Goal: Feedback & Contribution: Contribute content

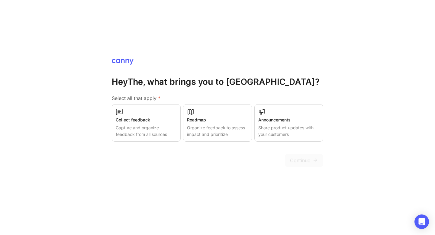
click at [159, 123] on div "Collect feedback" at bounding box center [146, 119] width 61 height 7
click at [225, 129] on div "Organize feedback to assess impact and prioritize" at bounding box center [217, 130] width 61 height 13
click at [207, 117] on div "Roadmap" at bounding box center [217, 119] width 62 height 7
click at [215, 125] on div "Organize feedback to assess impact and prioritize" at bounding box center [217, 130] width 61 height 13
click at [211, 127] on div "Organize feedback to assess impact and prioritize" at bounding box center [217, 130] width 62 height 13
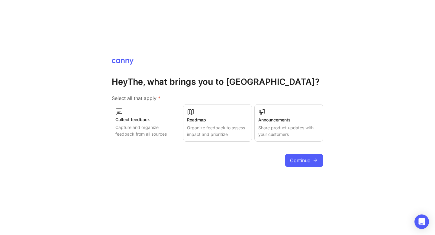
click at [292, 127] on div "Share product updates with your customers" at bounding box center [288, 130] width 61 height 13
click at [208, 128] on div "Organize feedback to assess impact and prioritize" at bounding box center [217, 130] width 61 height 13
click at [140, 121] on div "Collect feedback" at bounding box center [146, 119] width 62 height 7
click at [157, 120] on div "Collect feedback" at bounding box center [146, 119] width 61 height 7
click at [212, 120] on div "Roadmap" at bounding box center [217, 119] width 62 height 7
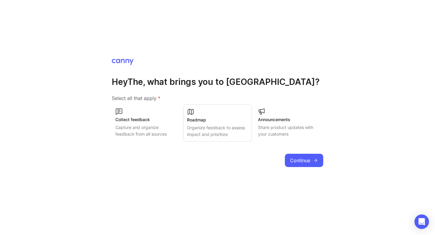
click at [303, 160] on span "Continue" at bounding box center [300, 160] width 20 height 7
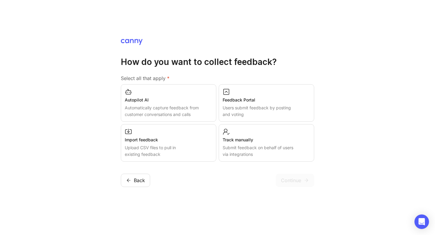
click at [191, 100] on div "Autopilot AI" at bounding box center [169, 100] width 88 height 7
click at [199, 103] on div "Autopilot AI Automatically capture feedback from customer conversations and cal…" at bounding box center [168, 102] width 95 height 37
click at [190, 139] on div "Import feedback" at bounding box center [169, 139] width 88 height 7
click at [250, 112] on div "Users submit feedback by posting and voting" at bounding box center [266, 110] width 88 height 13
click at [250, 142] on div "Track manually" at bounding box center [266, 139] width 88 height 7
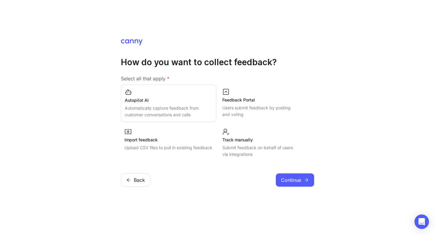
click at [238, 142] on div "Track manually" at bounding box center [266, 139] width 88 height 7
click at [231, 101] on div "Feedback Portal" at bounding box center [266, 99] width 88 height 7
click at [298, 180] on span "Continue" at bounding box center [291, 180] width 20 height 7
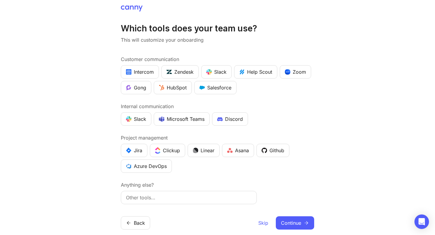
click at [130, 120] on img "button" at bounding box center [128, 118] width 5 height 5
click at [205, 152] on div "Linear" at bounding box center [204, 150] width 22 height 7
click at [211, 70] on img "button" at bounding box center [208, 71] width 5 height 5
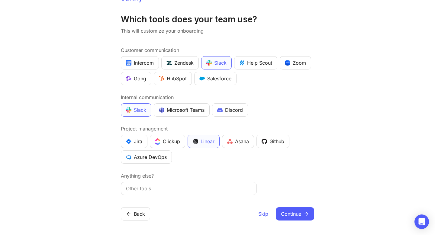
click at [147, 186] on input "text" at bounding box center [189, 188] width 126 height 7
type input "google meet"
click at [283, 212] on span "Continue" at bounding box center [291, 213] width 20 height 7
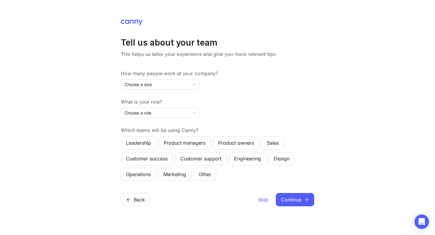
click at [145, 87] on span "Choose a size" at bounding box center [137, 84] width 27 height 7
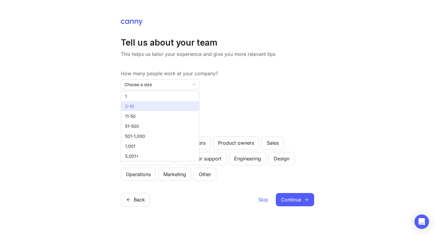
click at [136, 105] on li "2-10" at bounding box center [160, 106] width 78 height 10
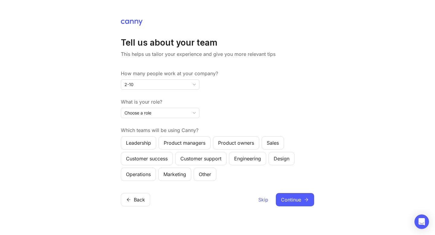
click at [136, 113] on span "Choose a role" at bounding box center [137, 113] width 27 height 7
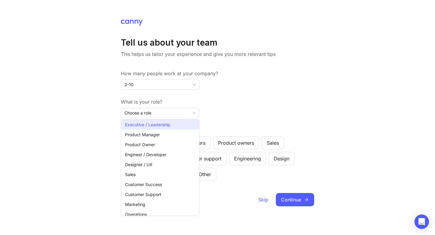
click at [137, 124] on span "Executive / Leadership" at bounding box center [147, 124] width 45 height 7
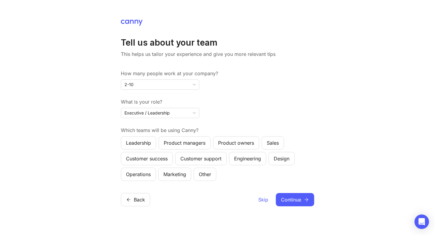
click at [146, 144] on div "Leadership" at bounding box center [138, 142] width 25 height 7
click at [177, 145] on div "Product managers" at bounding box center [185, 142] width 42 height 7
click at [280, 142] on button "Sales" at bounding box center [272, 142] width 22 height 13
click at [295, 196] on span "Continue" at bounding box center [291, 199] width 20 height 7
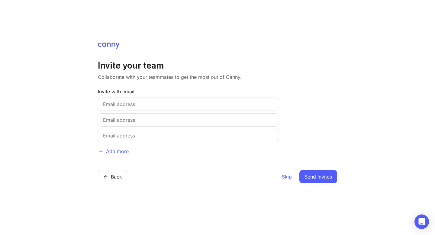
click at [134, 100] on div at bounding box center [188, 103] width 181 height 13
click at [133, 103] on input "text" at bounding box center [188, 103] width 171 height 7
click at [255, 203] on div "Invite your team Collaborate with your teammates to get the most out of [PERSON…" at bounding box center [217, 117] width 435 height 235
click at [286, 177] on span "Skip" at bounding box center [287, 176] width 10 height 7
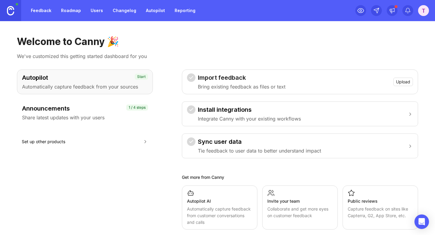
scroll to position [9, 0]
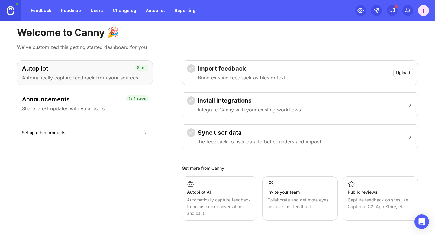
click at [68, 12] on link "Roadmap" at bounding box center [70, 10] width 27 height 11
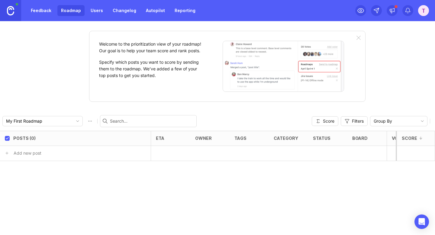
click at [120, 7] on link "Changelog" at bounding box center [124, 10] width 31 height 11
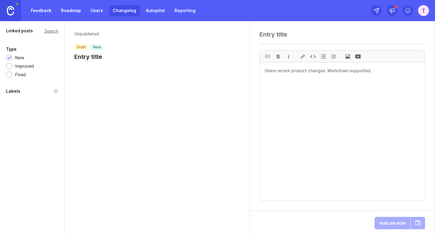
click at [156, 7] on link "Autopilot" at bounding box center [155, 10] width 26 height 11
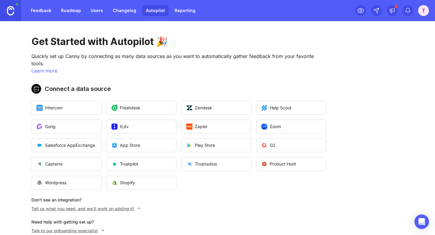
click at [178, 11] on link "Reporting" at bounding box center [185, 10] width 28 height 11
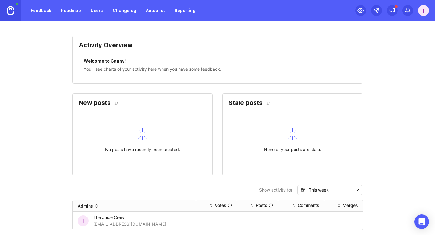
click at [36, 12] on link "Feedback" at bounding box center [41, 10] width 28 height 11
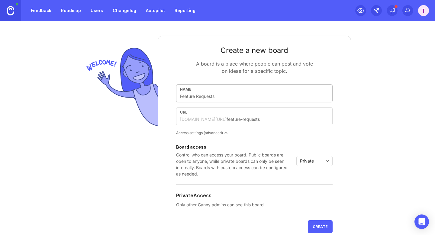
click at [196, 97] on input "text" at bounding box center [254, 96] width 148 height 7
click at [191, 116] on div "[DOMAIN_NAME][URL]" at bounding box center [203, 119] width 46 height 6
click at [247, 139] on form "Create a new board A board is a place where people can post and vote on ideas f…" at bounding box center [254, 141] width 193 height 210
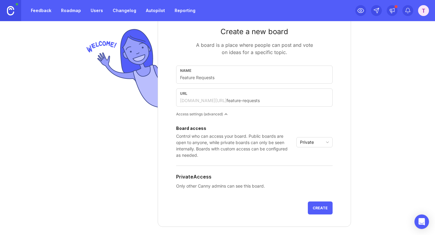
scroll to position [45, 0]
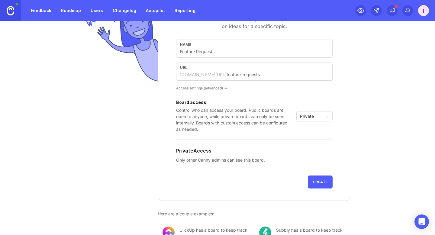
click at [307, 114] on span "Private" at bounding box center [307, 116] width 14 height 7
click at [308, 145] on span "Custom" at bounding box center [307, 148] width 15 height 7
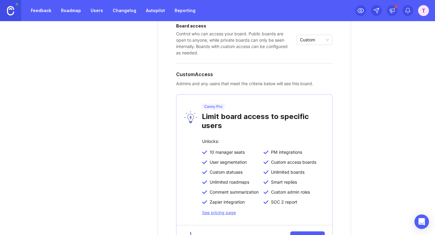
scroll to position [77, 0]
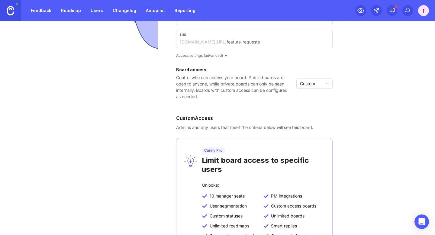
click at [306, 79] on div "Custom" at bounding box center [309, 84] width 26 height 10
click at [303, 106] on span "Public" at bounding box center [306, 105] width 12 height 7
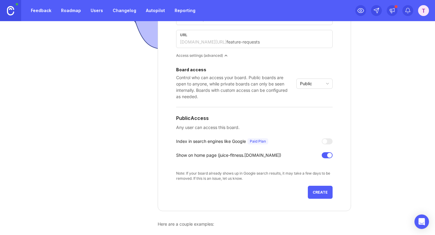
click at [324, 191] on span "Create" at bounding box center [319, 192] width 15 height 5
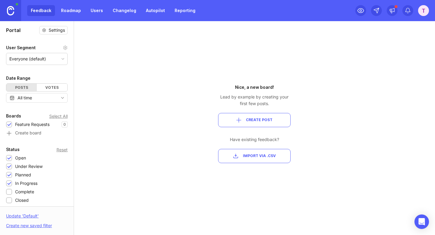
click at [249, 121] on span "Create Post" at bounding box center [259, 119] width 27 height 5
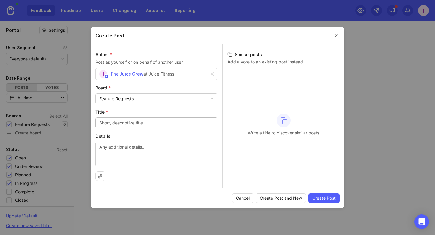
click at [130, 124] on input "Title *" at bounding box center [156, 123] width 114 height 7
type input "What do you need as soon as possible?"
click at [118, 151] on textarea "Details" at bounding box center [156, 154] width 114 height 20
type textarea "Tell us what it is you need to serve your clients better."
click at [326, 198] on span "Create Post" at bounding box center [323, 198] width 23 height 6
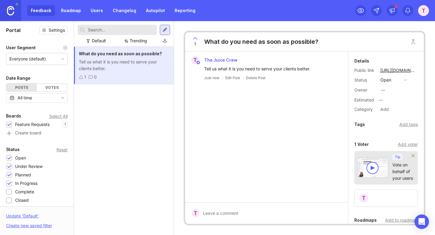
click at [193, 45] on div "1" at bounding box center [194, 42] width 11 height 16
click at [194, 44] on span "0" at bounding box center [194, 44] width 3 height 7
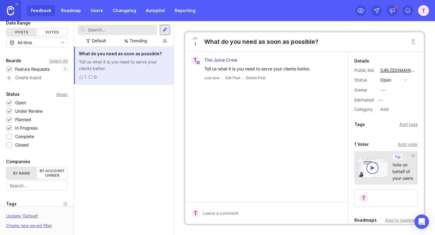
scroll to position [87, 0]
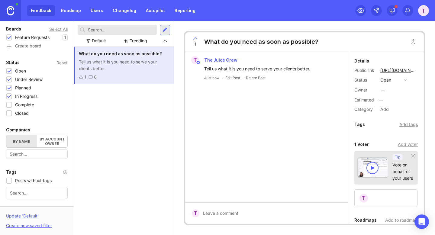
click at [295, 115] on div "T The Juice Crew Tell us what it is you need to serve your clients better. Just…" at bounding box center [266, 126] width 163 height 151
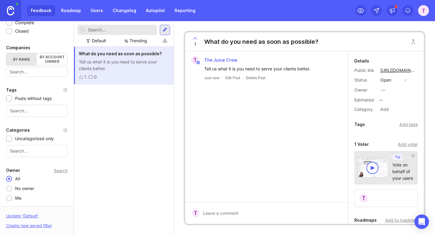
click at [132, 48] on div "What do you need as soon as possible? Tell us what it is you need to serve your…" at bounding box center [124, 65] width 100 height 37
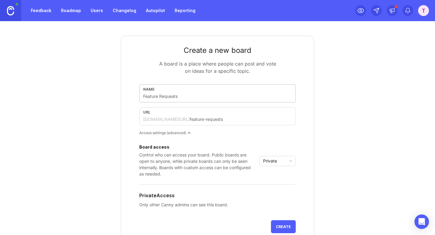
click at [274, 164] on div "Private" at bounding box center [273, 161] width 26 height 10
click at [272, 181] on span "Public" at bounding box center [269, 182] width 12 height 7
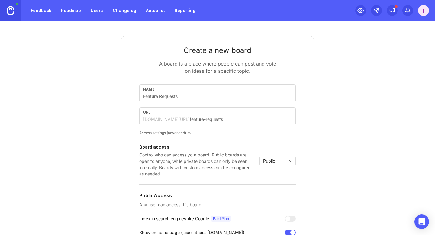
scroll to position [77, 0]
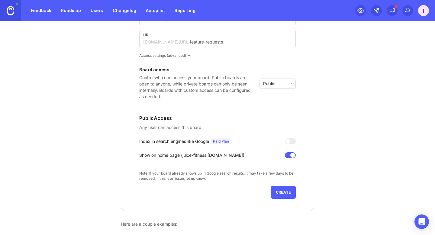
click at [288, 189] on button "Create" at bounding box center [283, 192] width 25 height 13
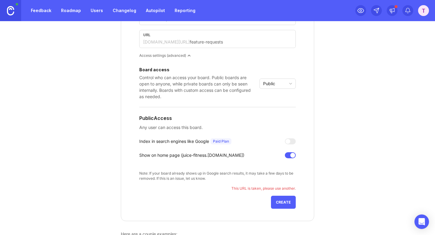
click at [226, 44] on input "text" at bounding box center [241, 42] width 102 height 7
click at [220, 41] on input "text" at bounding box center [241, 42] width 102 height 7
click at [228, 44] on input "text" at bounding box center [241, 42] width 102 height 7
type input "trainer-feature-requests"
click at [283, 203] on span "Create" at bounding box center [283, 202] width 15 height 5
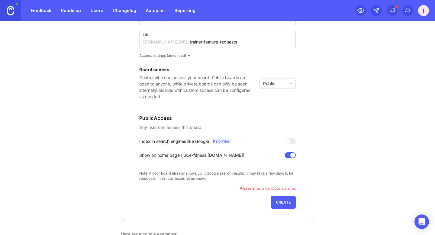
click at [260, 133] on div "Board access Control who can access your board. Public boards are open to anyon…" at bounding box center [217, 124] width 156 height 113
click at [250, 43] on input "trainer-feature-requests" at bounding box center [241, 42] width 102 height 7
click at [278, 205] on button "Create" at bounding box center [283, 202] width 25 height 13
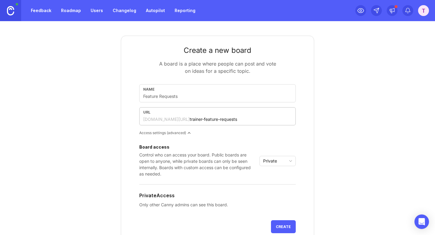
scroll to position [60, 0]
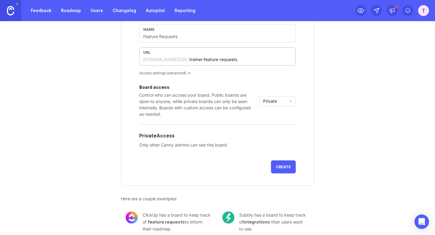
type input "trainer-feature-requests"
click at [276, 97] on div "Private" at bounding box center [273, 101] width 26 height 10
click at [270, 121] on span "Public" at bounding box center [269, 123] width 12 height 7
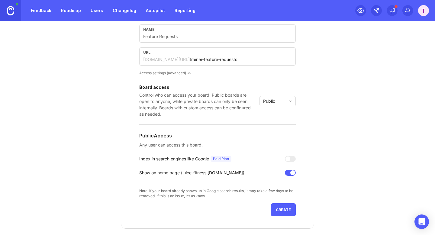
click at [284, 210] on span "Create" at bounding box center [283, 209] width 15 height 5
click at [197, 38] on input "text" at bounding box center [217, 36] width 148 height 7
type input "T"
type input "t"
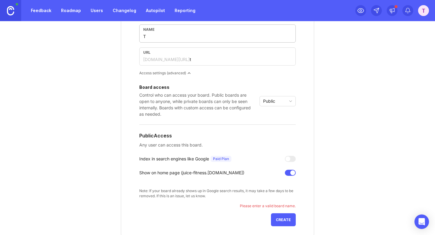
type input "Tr"
type input "tr"
type input "Tra"
type input "tra"
type input "Trai"
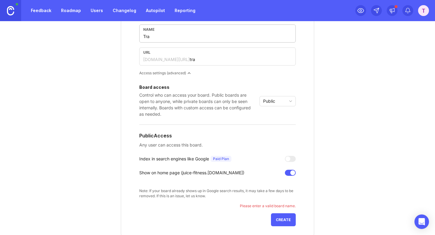
type input "trai"
type input "Train"
type input "train"
type input "Traine"
type input "traine"
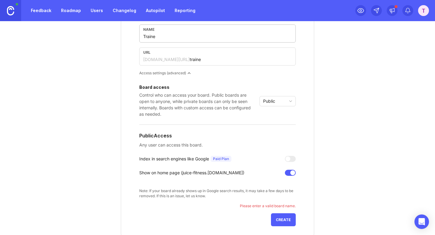
type input "Trainer"
type input "trainer"
type input "Trainer T"
type input "trainer-t"
type input "Trainer"
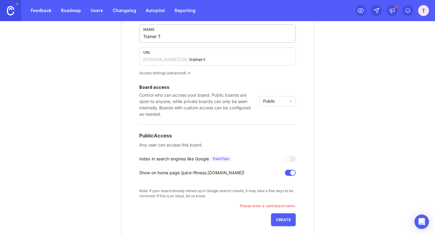
type input "trainer"
type input "Trainer F"
type input "trainer-f"
type input "Trainer Fe"
type input "trainer-fe"
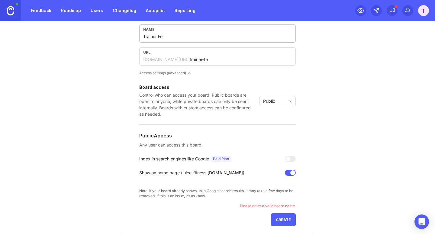
type input "Trainer Fea"
type input "trainer-fea"
type input "Trainer Feat"
type input "trainer-feat"
type input "Trainer Featu"
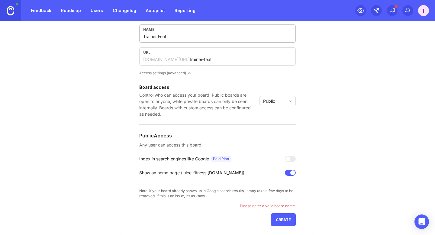
type input "trainer-featu"
type input "Trainer Featur"
type input "trainer-featur"
type input "Trainer Feature"
type input "trainer-feature"
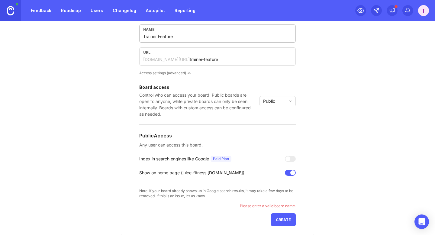
type input "Trainer Feature R"
type input "trainer-feature-r"
type input "Trainer Feature RE"
type input "trainer-feature-re"
type input "Trainer Feature REq"
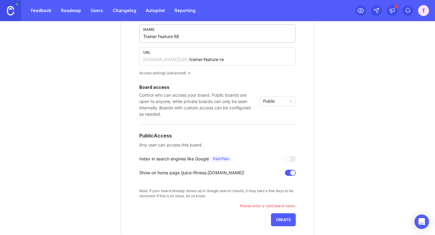
type input "trainer-feature-req"
type input "Trainer Feature REqu"
type input "trainer-feature-requ"
type input "Trainer Feature REque"
type input "trainer-feature-reque"
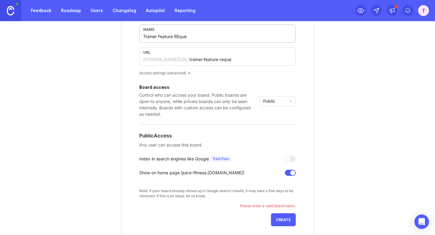
type input "Trainer Feature REques"
type input "trainer-feature-reques"
type input "Trainer Feature REquest"
type input "trainer-feature-request"
type input "Trainer Feature REquests"
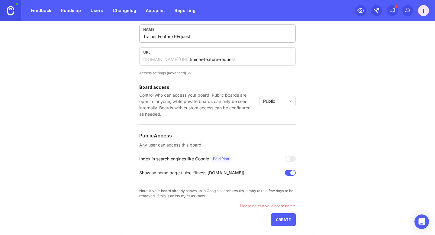
type input "trainer-feature-requests"
click at [179, 37] on input "Trainer Feature REquests" at bounding box center [217, 36] width 148 height 7
type input "Trainer Feature Rquests"
type input "trainer-feature-rquests"
type input "Trainer Feature Requests"
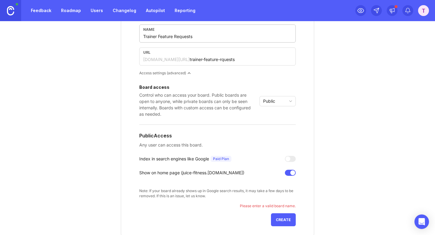
type input "trainer-feature-requests"
type input "Trainer Feature Requests"
click at [287, 221] on span "Create" at bounding box center [283, 219] width 15 height 5
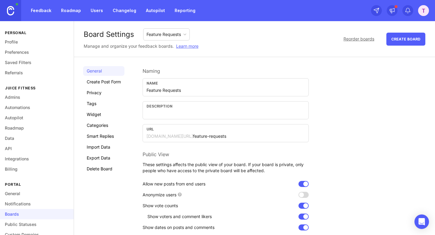
scroll to position [33, 0]
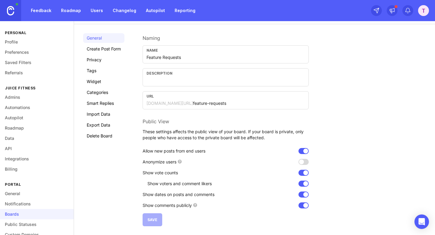
click at [96, 136] on link "Delete Board" at bounding box center [103, 136] width 41 height 10
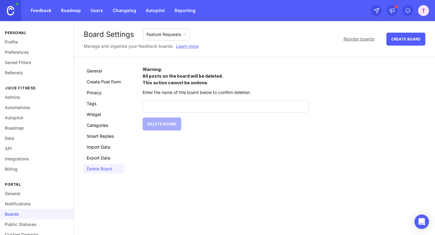
click at [167, 106] on input "text" at bounding box center [225, 106] width 158 height 7
type input "Feature Requests"
click at [170, 123] on span "Delete Board" at bounding box center [161, 124] width 29 height 5
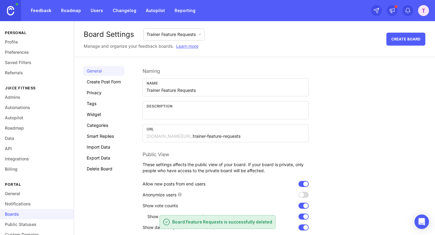
click at [11, 214] on div "Boards" at bounding box center [37, 214] width 74 height 10
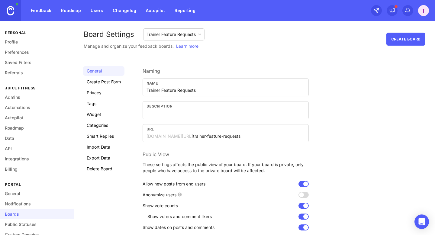
click at [99, 80] on link "Create Post Form" at bounding box center [103, 82] width 41 height 10
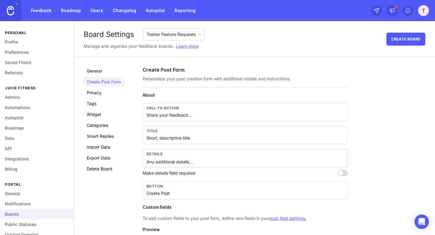
click at [166, 115] on input "Share your feedback..." at bounding box center [244, 115] width 197 height 7
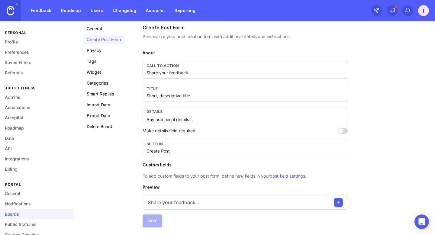
scroll to position [43, 0]
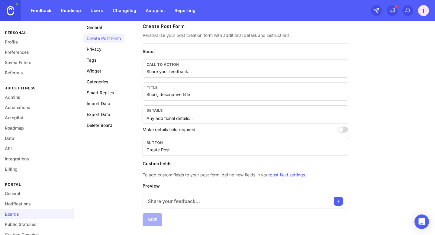
click at [171, 151] on input "Create Post" at bounding box center [244, 149] width 197 height 7
type input "Submit"
click at [163, 201] on p "Share your feedback..." at bounding box center [174, 200] width 52 height 7
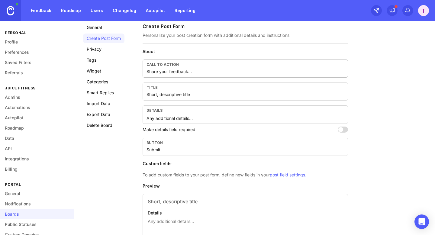
click at [162, 70] on input "Share your feedback..." at bounding box center [244, 71] width 197 height 7
type input "Tell us what you need"
click at [153, 96] on input "Short, descriptive title" at bounding box center [244, 94] width 197 height 7
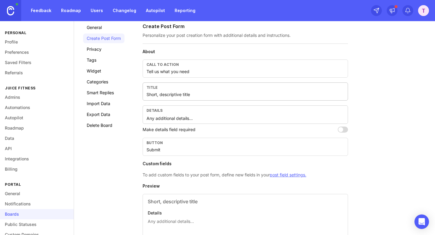
click at [153, 96] on input "Short, descriptive title" at bounding box center [244, 94] width 197 height 7
click at [170, 95] on input "What are youn missing right now to send workout programs to" at bounding box center [244, 94] width 197 height 7
drag, startPoint x: 271, startPoint y: 95, endPoint x: 210, endPoint y: 93, distance: 60.7
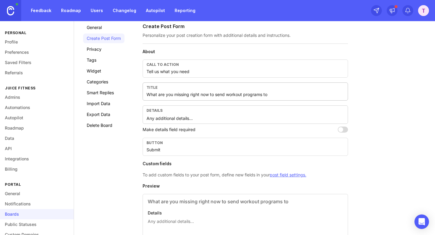
click at [210, 93] on input "What are you missing right now to send workout programs to" at bounding box center [244, 94] width 197 height 7
type input "What are you missing right now or would make the app better?"
click at [160, 116] on textarea "Any additional details…" at bounding box center [244, 118] width 197 height 7
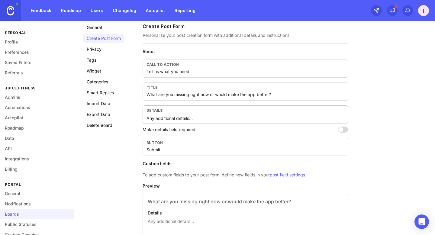
click at [127, 139] on div "General Create Post Form Privacy Tags Widget Categories Smart Replies Import Da…" at bounding box center [254, 148] width 361 height 269
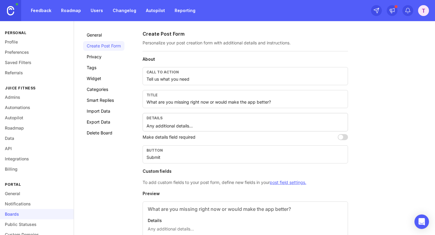
scroll to position [91, 0]
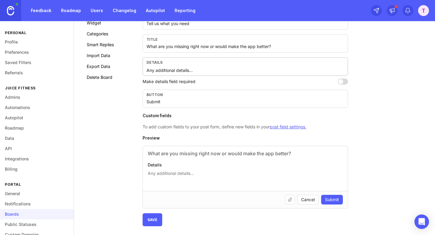
click at [183, 71] on textarea "Any additional details…" at bounding box center [244, 70] width 197 height 7
type textarea "tell us anything.."
click at [152, 62] on div "Details" at bounding box center [244, 62] width 197 height 5
click at [329, 200] on span "Submit" at bounding box center [332, 199] width 14 height 6
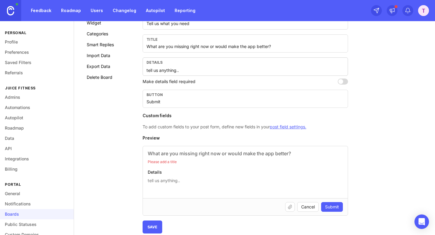
click at [164, 162] on p "Please add a title" at bounding box center [245, 161] width 195 height 5
click at [161, 152] on input "text" at bounding box center [245, 153] width 195 height 7
click at [164, 151] on input "text" at bounding box center [245, 153] width 195 height 7
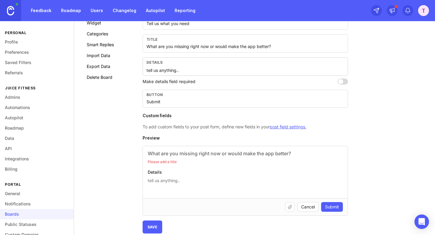
scroll to position [40, 0]
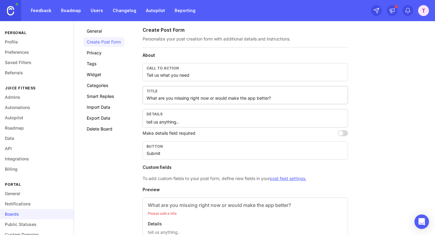
click at [175, 98] on input "What are you missing right now or would make the app better?" at bounding box center [244, 98] width 197 height 7
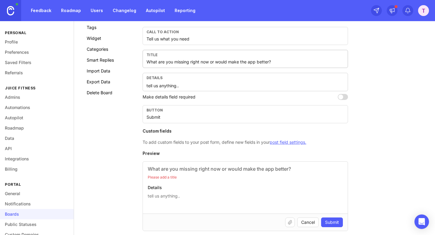
scroll to position [88, 0]
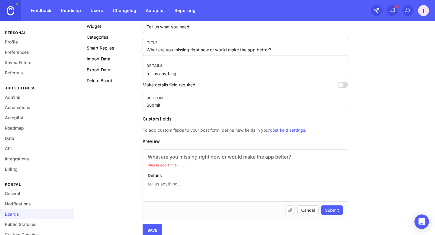
click at [163, 156] on input "text" at bounding box center [245, 156] width 195 height 7
paste input "What are you missing right now or would make the app better?"
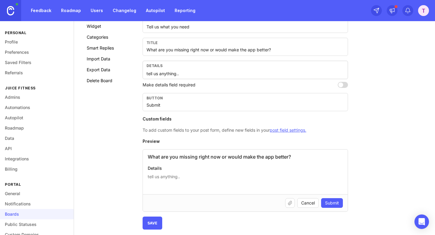
type input "What are you missing right now or would make the app better?"
click at [330, 200] on span "Submit" at bounding box center [332, 203] width 14 height 6
click at [353, 200] on div "Create Post Form Personalize your post creation form with additional details an…" at bounding box center [283, 103] width 283 height 251
click at [334, 200] on span "Submit" at bounding box center [332, 203] width 14 height 6
click at [151, 221] on span "Save" at bounding box center [152, 223] width 10 height 5
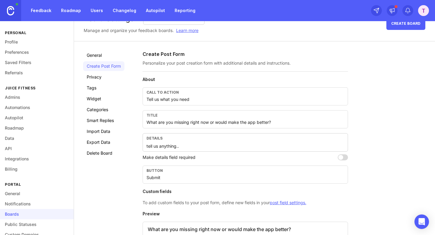
scroll to position [15, 0]
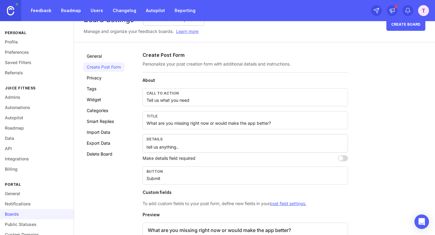
click at [96, 99] on link "Widget" at bounding box center [103, 100] width 41 height 10
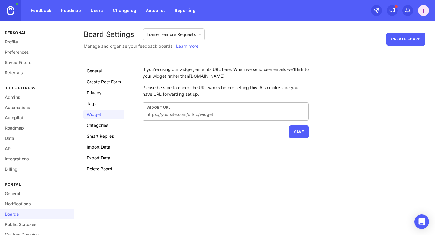
click at [187, 112] on input "text" at bounding box center [225, 114] width 158 height 7
drag, startPoint x: 184, startPoint y: 69, endPoint x: 214, endPoint y: 69, distance: 29.9
click at [214, 69] on div "If you're using our widget, enter its URL here. When we send user emails we'll …" at bounding box center [225, 72] width 166 height 13
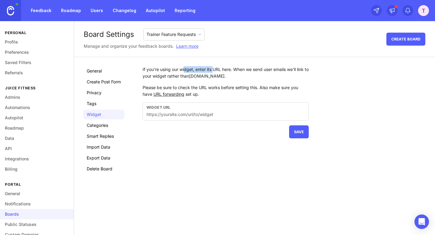
click at [91, 74] on link "General" at bounding box center [103, 71] width 41 height 10
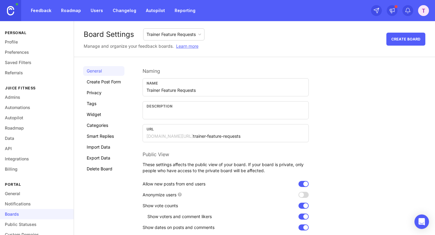
click at [14, 212] on div "Boards" at bounding box center [37, 214] width 74 height 10
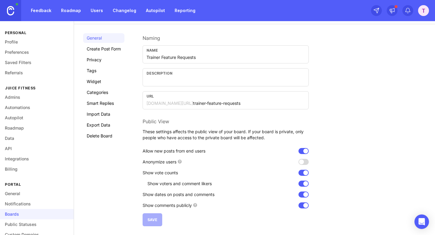
click at [166, 84] on div "Description" at bounding box center [225, 77] width 166 height 18
type input "Tell us what you need"
click at [152, 220] on span "Save" at bounding box center [152, 219] width 10 height 5
click at [93, 69] on link "Tags" at bounding box center [103, 71] width 41 height 10
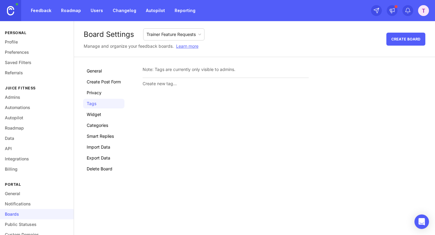
click at [186, 70] on div "Note: Tags are currently only visible to admins." at bounding box center [225, 69] width 166 height 7
click at [180, 83] on input "text" at bounding box center [225, 83] width 166 height 7
type input "trainers"
click at [285, 79] on button "Create" at bounding box center [297, 84] width 24 height 11
click at [99, 115] on link "Widget" at bounding box center [103, 115] width 41 height 10
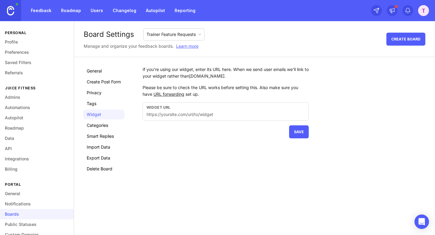
click at [99, 128] on link "Categories" at bounding box center [103, 125] width 41 height 10
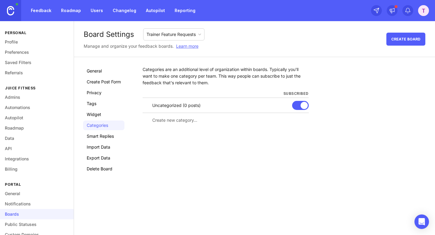
click at [97, 137] on link "Smart Replies" at bounding box center [103, 136] width 41 height 10
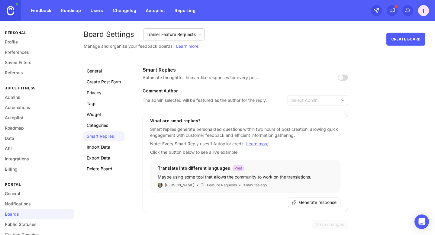
click at [96, 148] on link "Import Data" at bounding box center [103, 147] width 41 height 10
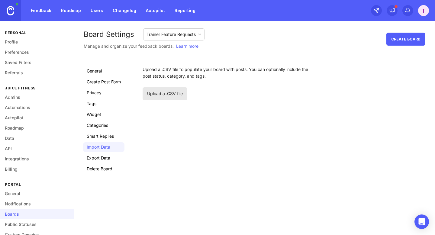
click at [97, 74] on link "General" at bounding box center [103, 71] width 41 height 10
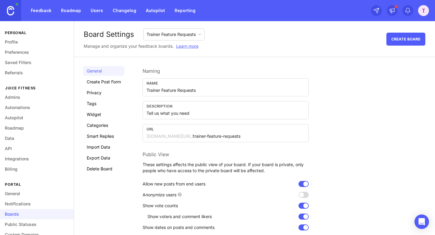
click at [13, 194] on link "General" at bounding box center [37, 193] width 74 height 10
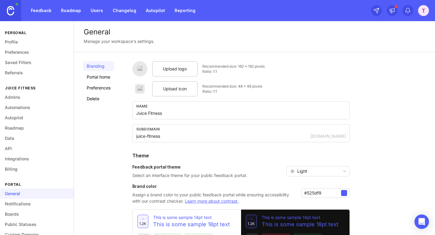
click at [172, 67] on span "Upload logo" at bounding box center [175, 68] width 24 height 7
click at [171, 90] on span "Upload icon" at bounding box center [175, 88] width 24 height 7
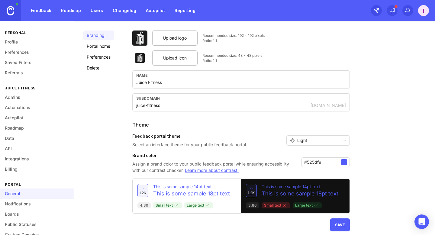
scroll to position [36, 0]
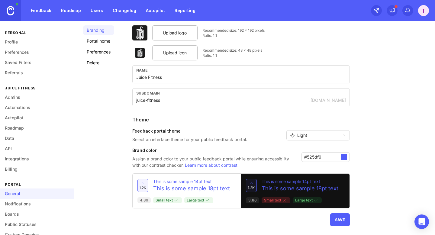
click at [344, 156] on div at bounding box center [344, 157] width 6 height 6
click at [315, 158] on input "#525df9" at bounding box center [322, 157] width 37 height 7
type input "#"
paste input "#d2ff28"
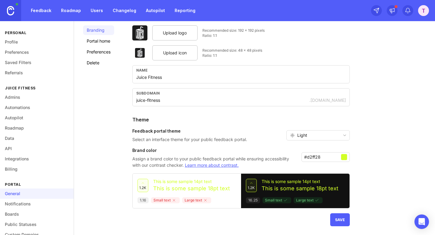
click at [345, 156] on div at bounding box center [344, 157] width 6 height 6
click at [343, 157] on div at bounding box center [344, 157] width 6 height 6
click at [313, 156] on input "#d2ff28" at bounding box center [322, 157] width 37 height 7
click at [343, 156] on div at bounding box center [344, 157] width 6 height 6
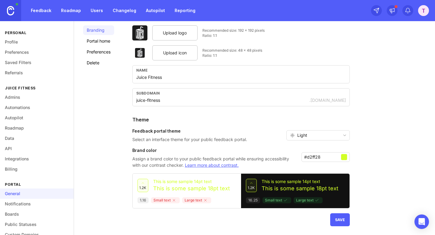
click at [320, 156] on input "#d2ff28" at bounding box center [322, 157] width 37 height 7
paste input "b4d91e"
click at [344, 157] on div at bounding box center [344, 157] width 6 height 6
click at [340, 221] on span "Save" at bounding box center [340, 219] width 10 height 5
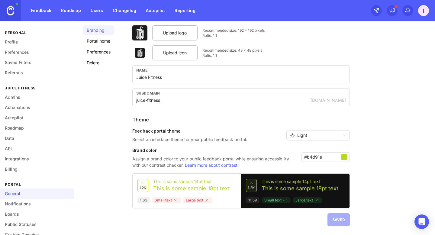
click at [325, 158] on input "#b4d91e" at bounding box center [322, 157] width 37 height 7
paste input "94b50d"
click at [310, 158] on input "#94b50d" at bounding box center [322, 157] width 37 height 7
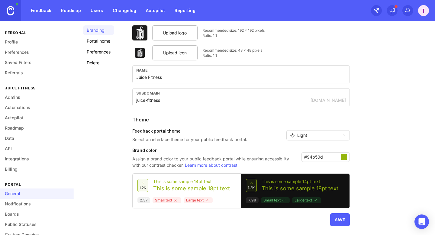
paste input "000000"
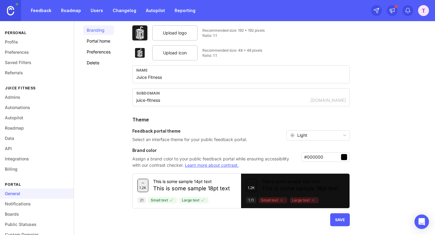
type input "#94b50d"
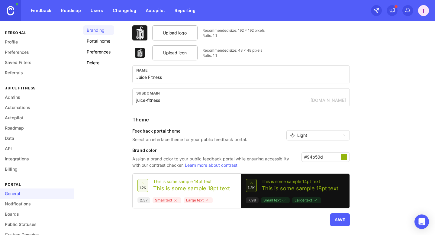
click at [342, 220] on span "Save" at bounding box center [340, 219] width 10 height 5
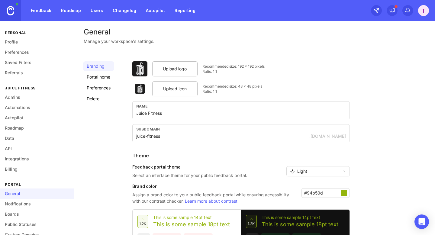
click at [105, 72] on link "Portal home" at bounding box center [98, 77] width 31 height 10
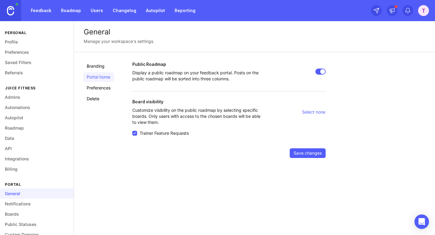
click at [96, 86] on link "Preferences" at bounding box center [98, 88] width 31 height 10
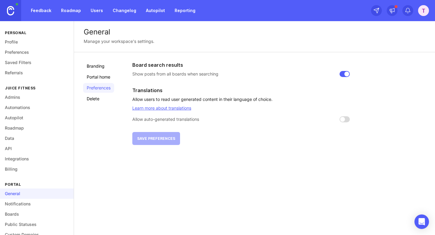
click at [343, 118] on input "checkbox" at bounding box center [344, 119] width 10 height 6
checkbox input "false"
click at [15, 204] on link "Notifications" at bounding box center [37, 204] width 74 height 10
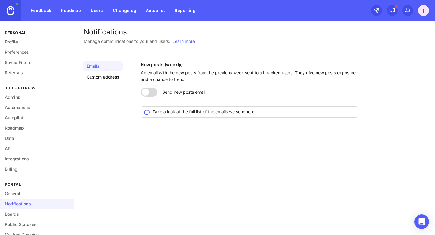
click at [113, 78] on link "Custom address" at bounding box center [103, 77] width 40 height 10
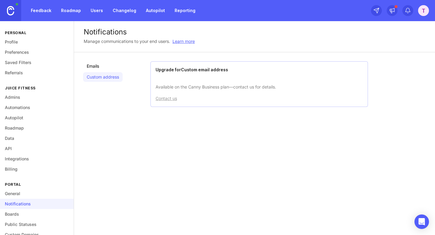
click at [174, 88] on p "Available on the Canny Business plan—contact us for details." at bounding box center [258, 82] width 207 height 16
click at [166, 85] on p "Available on the Canny Business plan—contact us for details." at bounding box center [258, 82] width 207 height 16
click at [94, 65] on link "Emails" at bounding box center [103, 66] width 40 height 10
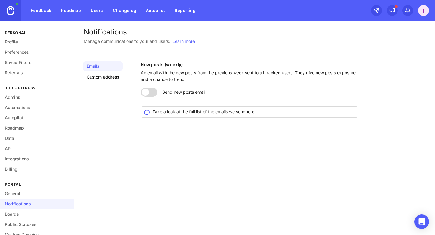
click at [151, 91] on div at bounding box center [149, 92] width 17 height 9
click at [253, 111] on link "here" at bounding box center [249, 111] width 9 height 5
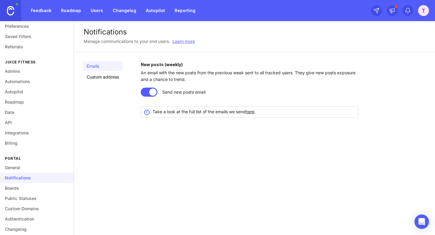
click at [14, 187] on link "Boards" at bounding box center [37, 188] width 74 height 10
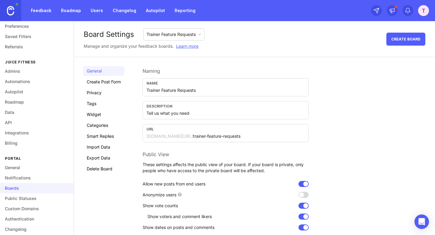
click at [39, 206] on link "Custom Domains" at bounding box center [37, 208] width 74 height 10
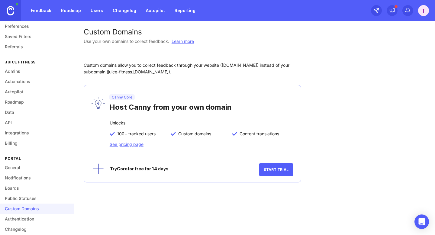
click at [13, 186] on link "Boards" at bounding box center [37, 188] width 74 height 10
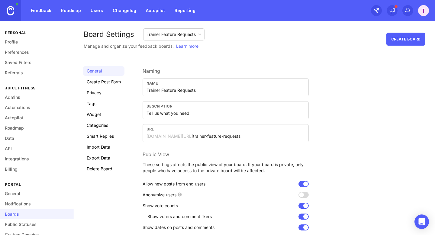
click at [15, 38] on link "Profile" at bounding box center [37, 42] width 74 height 10
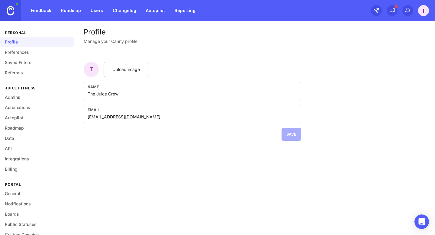
click at [130, 69] on span "Upload image" at bounding box center [125, 69] width 27 height 7
click at [294, 133] on span "Save" at bounding box center [291, 134] width 10 height 5
click at [13, 97] on link "Admins" at bounding box center [37, 97] width 74 height 10
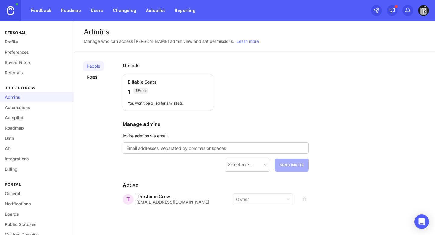
click at [16, 107] on link "Automations" at bounding box center [37, 107] width 74 height 10
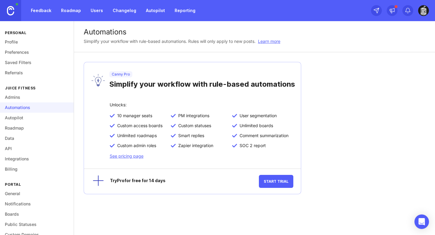
click at [15, 116] on link "Autopilot" at bounding box center [37, 118] width 74 height 10
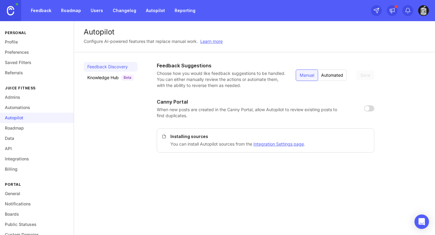
click at [329, 75] on div "Automated" at bounding box center [331, 75] width 29 height 11
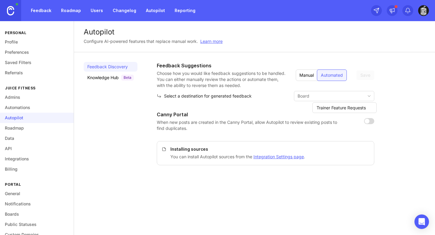
click at [334, 94] on input "toggle menu" at bounding box center [330, 96] width 66 height 7
click at [331, 106] on span "Trainer Feature Requests" at bounding box center [340, 107] width 49 height 7
type input "Trainer Feature Requests"
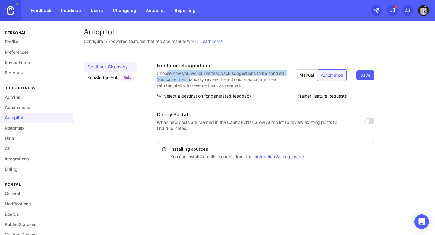
drag, startPoint x: 167, startPoint y: 75, endPoint x: 209, endPoint y: 79, distance: 42.2
click at [209, 79] on p "Choose how you would like feedback suggestions to be handled. You can either ma…" at bounding box center [221, 79] width 129 height 18
click at [372, 122] on input "checkbox" at bounding box center [369, 121] width 10 height 6
checkbox input "true"
click at [103, 81] on link "Knowledge Hub Beta" at bounding box center [111, 78] width 54 height 10
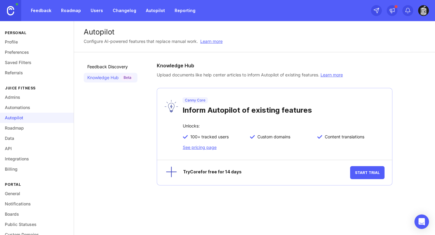
click at [16, 129] on link "Roadmap" at bounding box center [37, 128] width 74 height 10
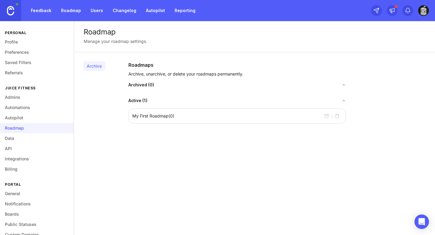
click at [166, 116] on p "My First Roadmap ( 0 )" at bounding box center [153, 116] width 42 height 6
click at [164, 116] on p "My First Roadmap ( 0 )" at bounding box center [153, 116] width 42 height 6
click at [16, 137] on link "Data" at bounding box center [37, 138] width 74 height 10
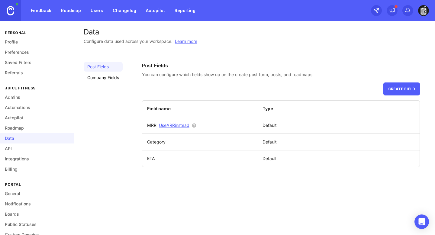
click at [12, 149] on link "API" at bounding box center [37, 148] width 74 height 10
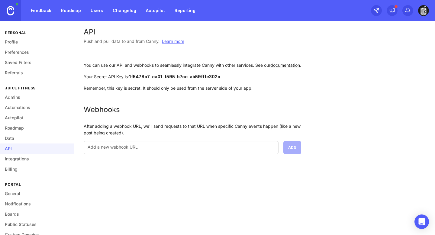
click at [15, 160] on link "Integrations" at bounding box center [37, 159] width 74 height 10
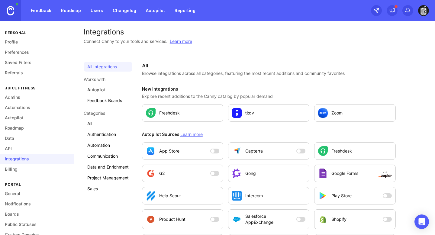
click at [15, 167] on link "Billing" at bounding box center [37, 169] width 74 height 10
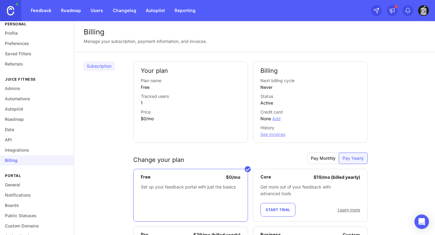
scroll to position [9, 0]
click at [15, 148] on link "Integrations" at bounding box center [37, 149] width 74 height 10
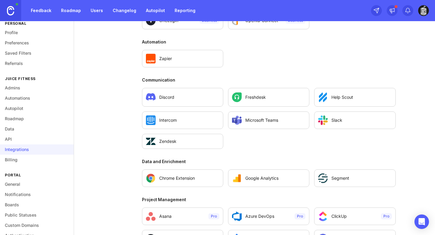
scroll to position [331, 0]
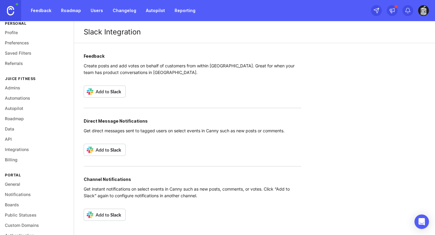
click at [227, 135] on div "Direct Message Notifications Get direct messages sent to tagged users on select…" at bounding box center [192, 132] width 217 height 49
drag, startPoint x: 88, startPoint y: 190, endPoint x: 168, endPoint y: 190, distance: 79.7
click at [168, 190] on p "Get instant notifications on select events in Canny such as new posts, comments…" at bounding box center [192, 192] width 217 height 13
click at [108, 190] on p "Get instant notifications on select events in Canny such as new posts, comments…" at bounding box center [192, 192] width 217 height 13
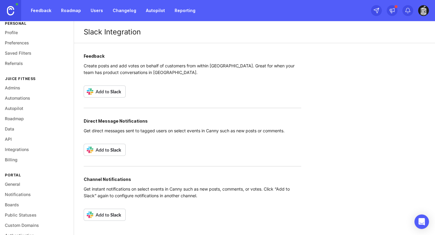
click at [105, 218] on img at bounding box center [105, 215] width 42 height 12
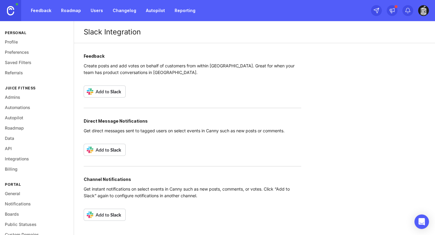
click at [38, 11] on link "Feedback" at bounding box center [41, 10] width 28 height 11
click at [15, 215] on link "Boards" at bounding box center [37, 214] width 74 height 10
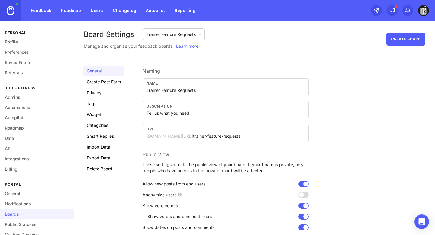
click at [43, 11] on link "Feedback" at bounding box center [41, 10] width 28 height 11
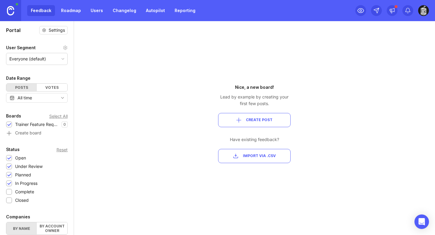
click at [255, 119] on span "Create Post" at bounding box center [259, 119] width 27 height 5
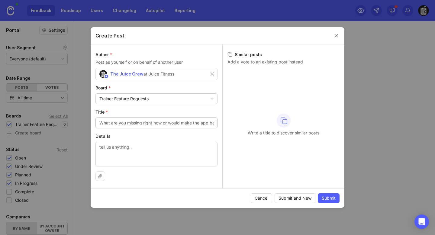
type input "C"
click at [101, 122] on input "=Change exercise name" at bounding box center [156, 123] width 114 height 7
click at [152, 123] on input "Change exercise name" at bounding box center [156, 123] width 114 height 7
type input "Change exercise name in programs tab"
click at [332, 196] on span "Submit" at bounding box center [328, 198] width 14 height 6
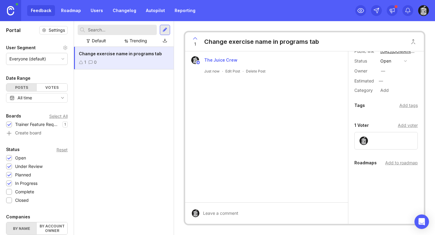
scroll to position [19, 0]
click at [126, 144] on div "Change exercise name in programs tab 1 0" at bounding box center [124, 141] width 100 height 188
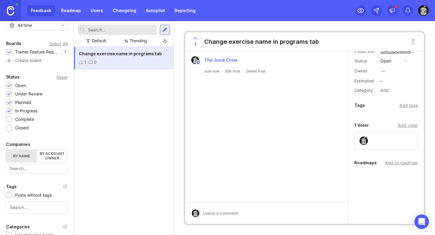
scroll to position [0, 0]
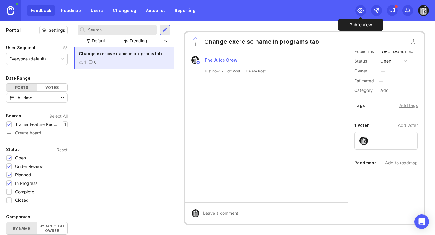
click at [362, 10] on icon at bounding box center [360, 10] width 7 height 7
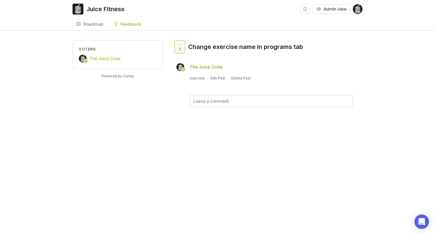
click at [183, 169] on div "Juice Fitness Admin view Create Roadmap Feedback Trainer Feature Requests Voter…" at bounding box center [217, 117] width 435 height 235
click at [91, 24] on div "Roadmap" at bounding box center [93, 24] width 20 height 4
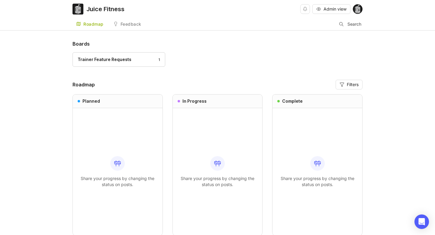
click at [125, 24] on div "Feedback" at bounding box center [130, 24] width 21 height 4
